Goal: Task Accomplishment & Management: Manage account settings

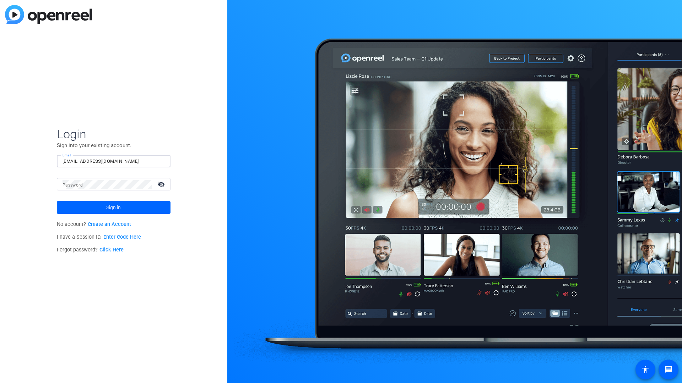
type input "[EMAIL_ADDRESS][DOMAIN_NAME]"
click at [113, 208] on span "Sign in" at bounding box center [113, 208] width 15 height 18
type input "1d3d2d231d2dd4"
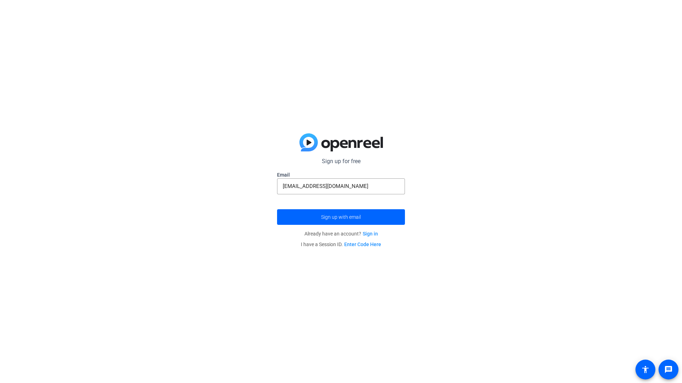
type input "example_email@example.com"
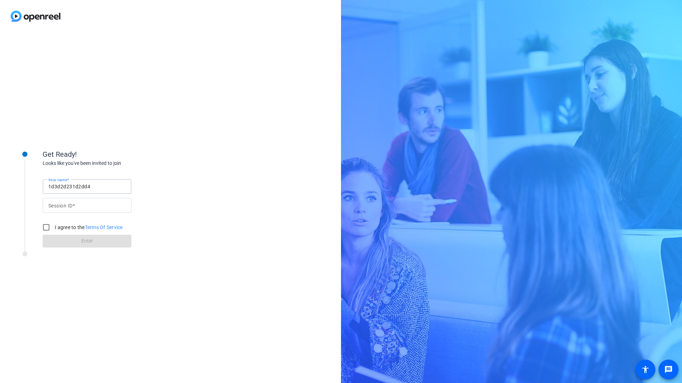
type input "1d3d2d231d2dd4"
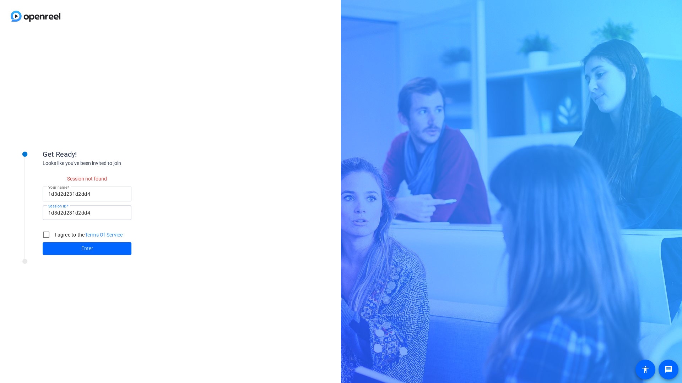
checkbox input "false"
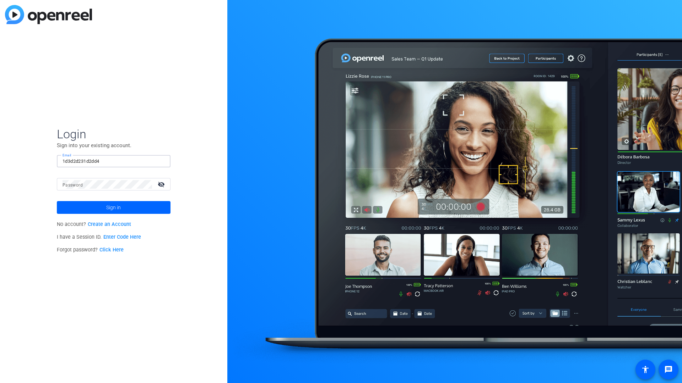
type input "1d3d2d231d2dd4"
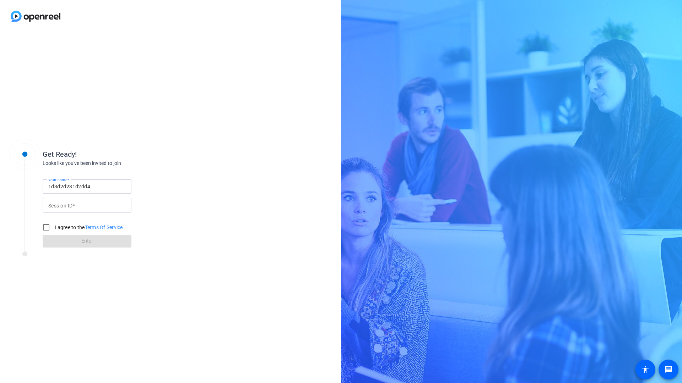
type input "1d3d2d231d2dd4"
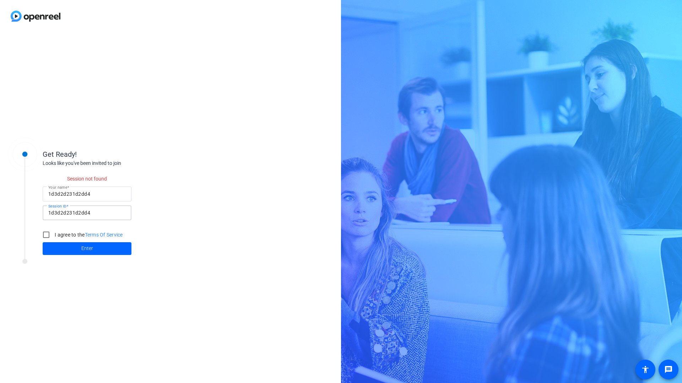
checkbox input "false"
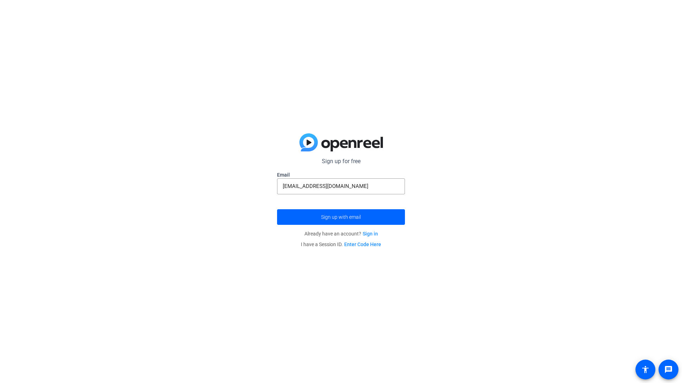
type input "example_email@example.com"
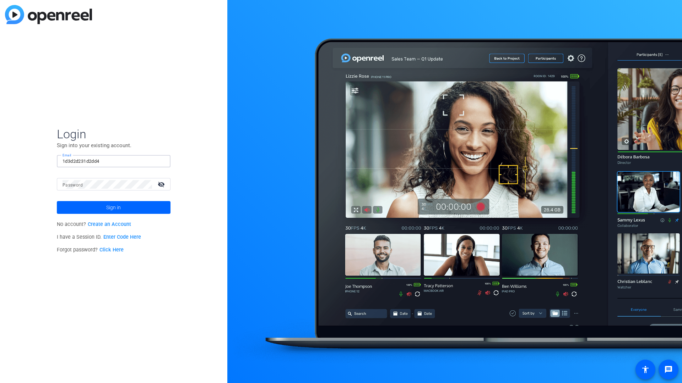
type input "1d3d2d231d2dd4"
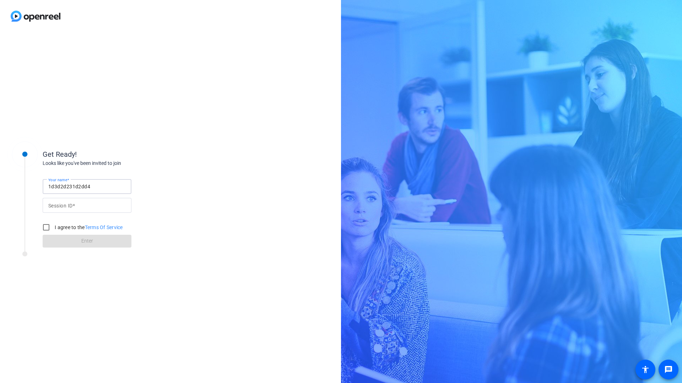
type input "1d3d2d231d2dd4"
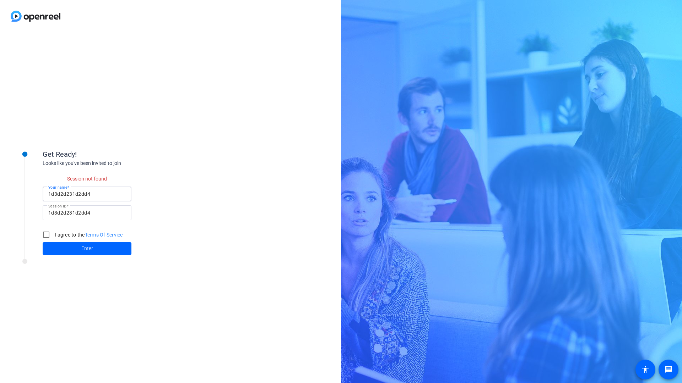
checkbox input "false"
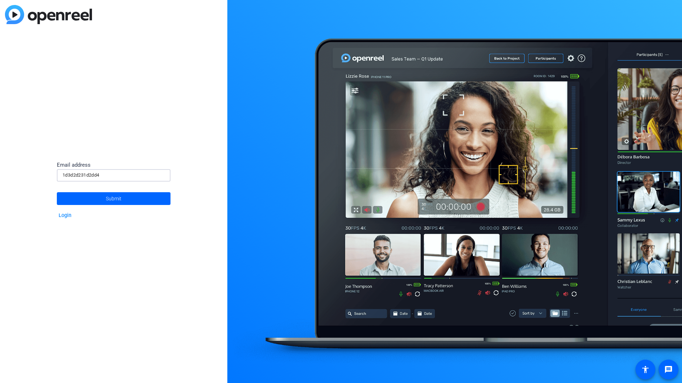
type input "1d3d2d231d2dd4"
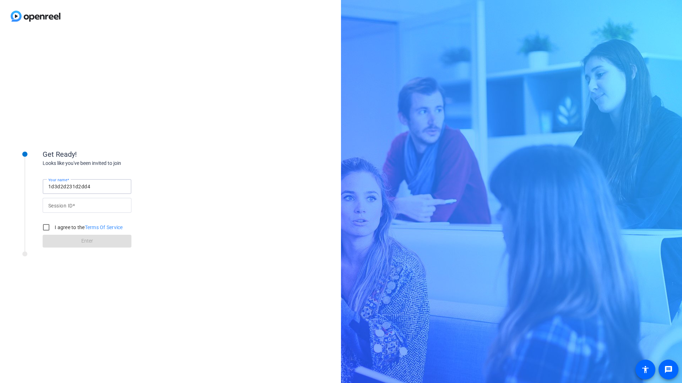
type input "1d3d2d231d2dd4"
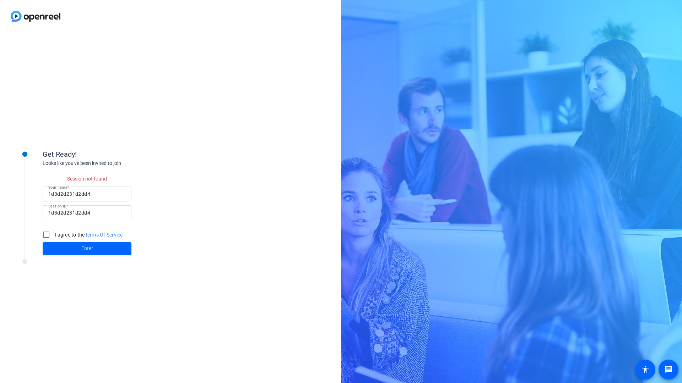
checkbox input "false"
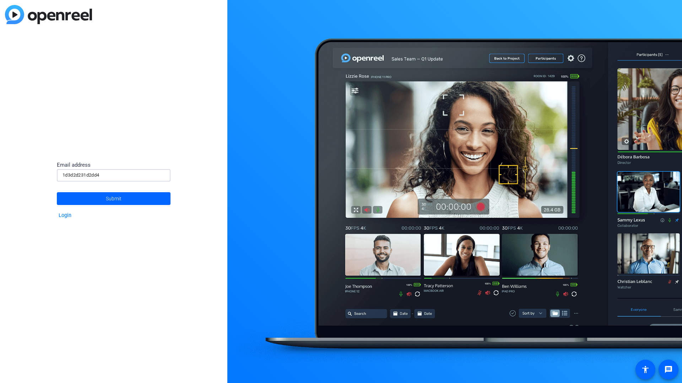
type input "1d3d2d231d2dd4"
